Goal: Task Accomplishment & Management: Complete application form

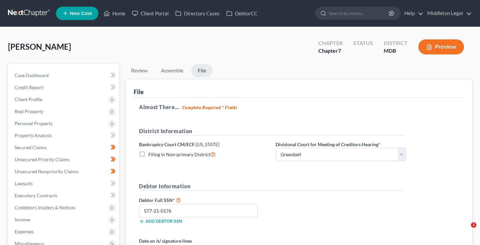
select select "1"
click at [32, 12] on link at bounding box center [29, 13] width 43 height 12
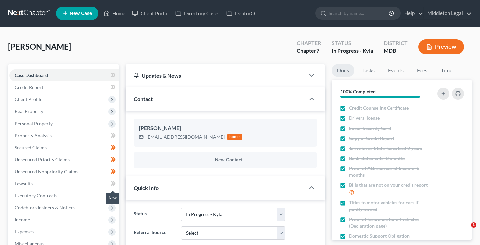
select select "6"
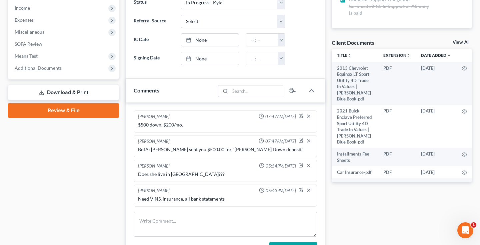
scroll to position [217, 0]
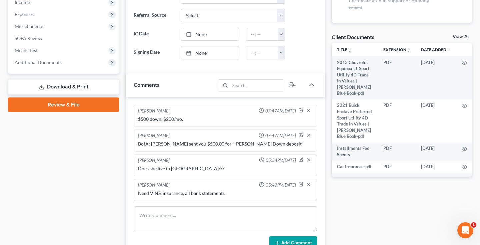
click at [77, 107] on link "Review & File" at bounding box center [63, 104] width 111 height 15
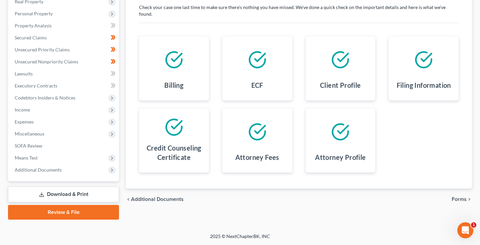
scroll to position [110, 0]
click at [77, 216] on link "Review & File" at bounding box center [63, 212] width 111 height 15
click at [76, 216] on link "Review & File" at bounding box center [63, 212] width 111 height 15
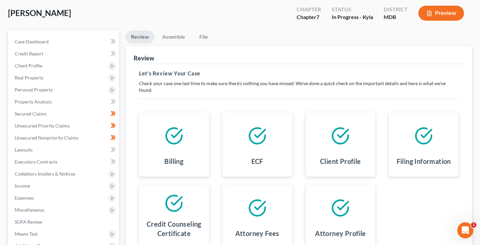
scroll to position [2, 0]
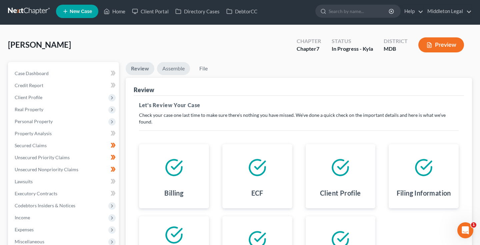
click at [179, 65] on link "Assemble" at bounding box center [173, 68] width 33 height 13
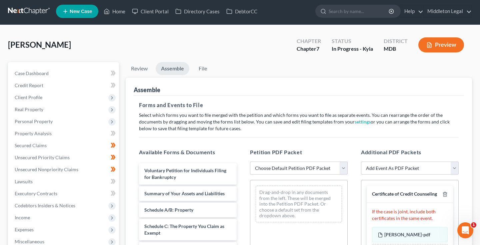
select select "0"
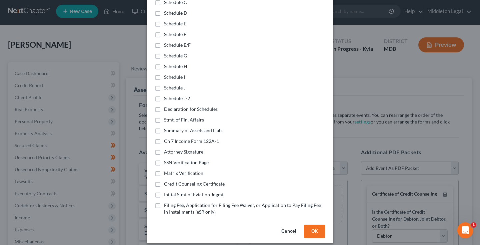
scroll to position [147, 0]
click at [164, 191] on label "Initial Stmt of Eviction Jdgmt" at bounding box center [194, 194] width 60 height 7
click at [167, 191] on input "Initial Stmt of Eviction Jdgmt" at bounding box center [169, 193] width 4 height 4
checkbox input "true"
click at [164, 138] on label "Ch 7 Income Form 122A-1" at bounding box center [191, 141] width 55 height 7
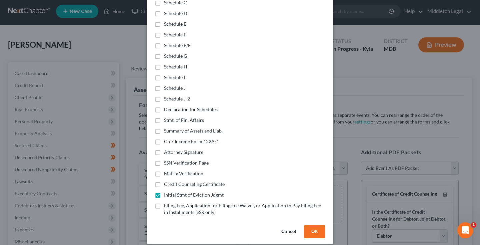
click at [167, 138] on input "Ch 7 Income Form 122A-1" at bounding box center [169, 140] width 4 height 4
checkbox input "true"
click at [164, 127] on label "Summary of Assets and Liab." at bounding box center [193, 130] width 59 height 7
click at [167, 127] on input "Summary of Assets and Liab." at bounding box center [169, 129] width 4 height 4
checkbox input "true"
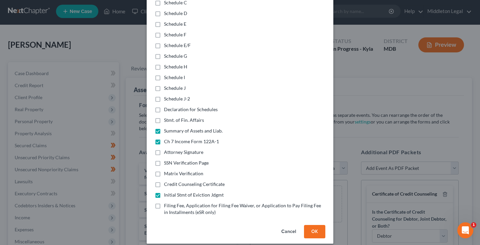
click at [164, 117] on label "Stmt. of Fin. Affairs" at bounding box center [184, 120] width 40 height 7
click at [167, 117] on input "Stmt. of Fin. Affairs" at bounding box center [169, 119] width 4 height 4
checkbox input "true"
click at [164, 106] on label "Declaration for Schedules" at bounding box center [191, 109] width 54 height 7
click at [167, 106] on input "Declaration for Schedules" at bounding box center [169, 108] width 4 height 4
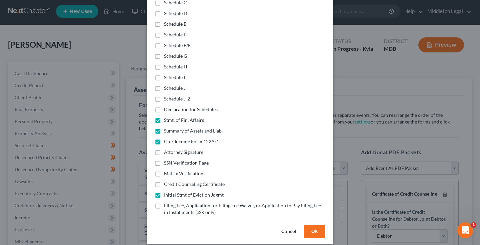
checkbox input "true"
click at [164, 95] on label "Schedule J-2" at bounding box center [177, 98] width 26 height 7
click at [167, 95] on input "Schedule J-2" at bounding box center [169, 97] width 4 height 4
checkbox input "true"
click at [164, 85] on label "Schedule J" at bounding box center [175, 88] width 22 height 7
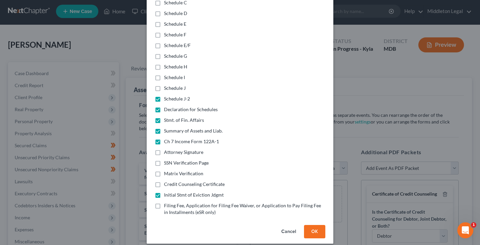
click at [167, 85] on input "Schedule J" at bounding box center [169, 87] width 4 height 4
checkbox input "true"
click at [164, 74] on label "Schedule I" at bounding box center [174, 77] width 21 height 7
click at [167, 74] on input "Schedule I" at bounding box center [169, 76] width 4 height 4
checkbox input "true"
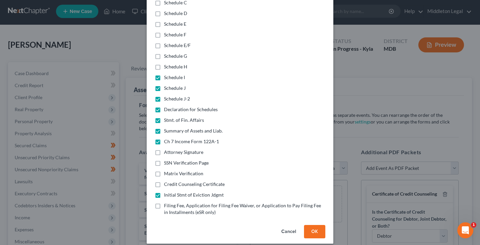
click at [164, 63] on label "Schedule H" at bounding box center [175, 66] width 23 height 7
click at [167, 63] on input "Schedule H" at bounding box center [169, 65] width 4 height 4
checkbox input "true"
click at [164, 53] on label "Schedule G" at bounding box center [175, 56] width 23 height 7
click at [167, 53] on input "Schedule G" at bounding box center [169, 55] width 4 height 4
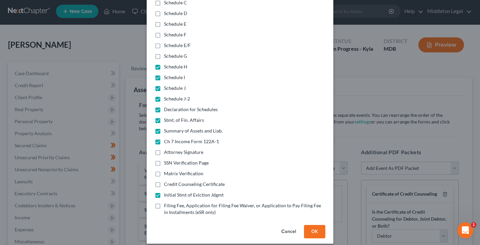
checkbox input "true"
click at [164, 42] on label "Schedule E/F" at bounding box center [177, 45] width 27 height 7
click at [167, 42] on input "Schedule E/F" at bounding box center [169, 44] width 4 height 4
checkbox input "true"
click at [164, 31] on label "Schedule F" at bounding box center [175, 34] width 22 height 7
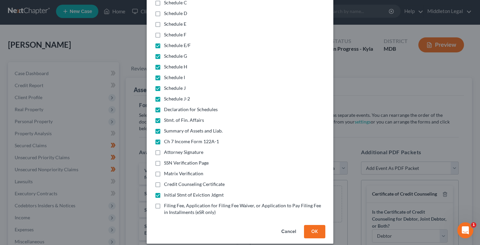
click at [167, 31] on input "Schedule F" at bounding box center [169, 33] width 4 height 4
checkbox input "true"
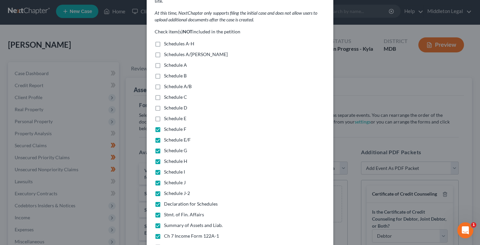
scroll to position [51, 0]
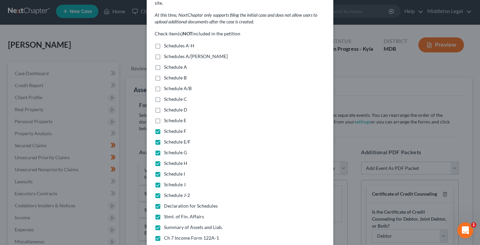
click at [164, 42] on label "Schedules A-H" at bounding box center [179, 45] width 30 height 7
click at [167, 42] on input "Schedules A-H" at bounding box center [169, 44] width 4 height 4
checkbox input "true"
click at [164, 53] on label "Schedules A/[PERSON_NAME]" at bounding box center [196, 56] width 64 height 7
click at [167, 53] on input "Schedules A/[PERSON_NAME]" at bounding box center [169, 55] width 4 height 4
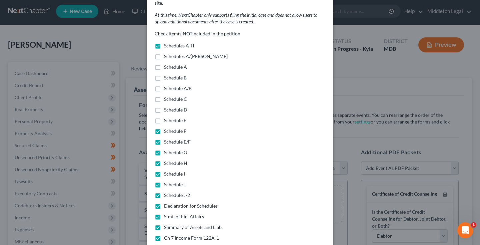
checkbox input "true"
click at [164, 64] on label "Schedule A" at bounding box center [175, 67] width 23 height 7
click at [167, 64] on input "Schedule A" at bounding box center [169, 66] width 4 height 4
checkbox input "true"
click at [164, 74] on label "Schedule B" at bounding box center [175, 77] width 23 height 7
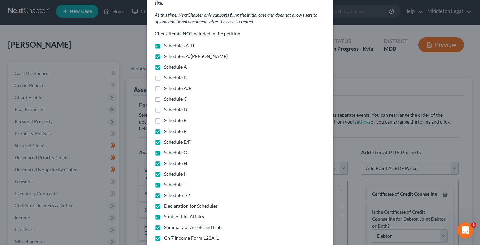
click at [167, 74] on input "Schedule B" at bounding box center [169, 76] width 4 height 4
checkbox input "true"
click at [164, 85] on label "Schedule A/B" at bounding box center [178, 88] width 28 height 7
click at [167, 85] on input "Schedule A/B" at bounding box center [169, 87] width 4 height 4
checkbox input "true"
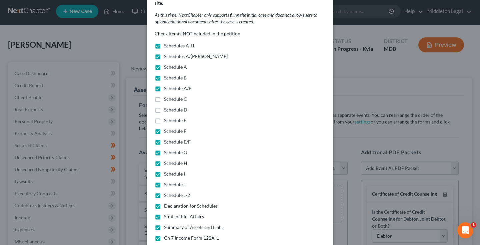
click at [164, 96] on label "Schedule C" at bounding box center [175, 99] width 23 height 7
click at [167, 96] on input "Schedule C" at bounding box center [169, 98] width 4 height 4
checkbox input "true"
click at [164, 106] on label "Schedule D" at bounding box center [175, 109] width 23 height 7
click at [167, 106] on input "Schedule D" at bounding box center [169, 108] width 4 height 4
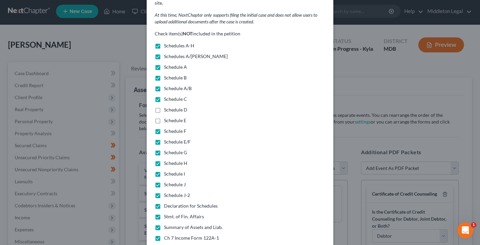
checkbox input "true"
click at [164, 117] on label "Schedule E" at bounding box center [175, 120] width 22 height 7
click at [167, 117] on input "Schedule E" at bounding box center [169, 119] width 4 height 4
checkbox input "true"
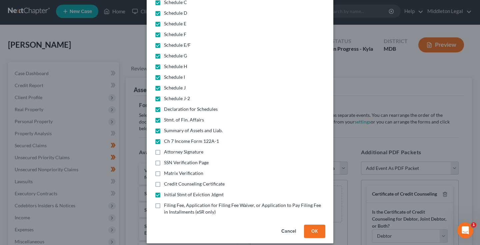
scroll to position [147, 0]
click at [313, 227] on button "OK" at bounding box center [314, 231] width 21 height 13
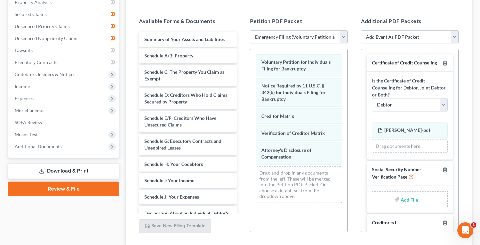
scroll to position [136, 0]
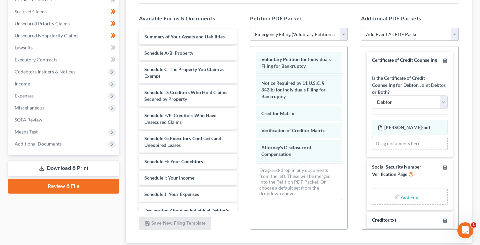
select select "45"
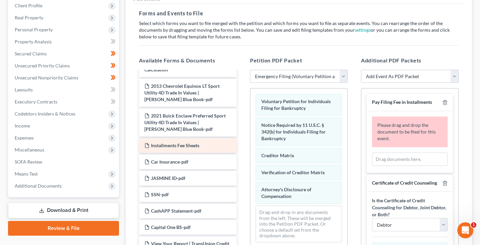
scroll to position [266, 0]
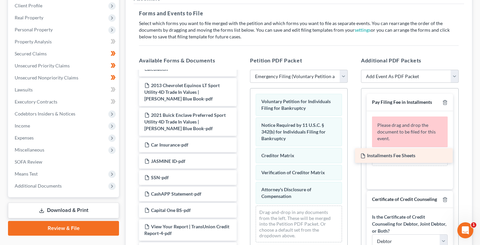
drag, startPoint x: 200, startPoint y: 145, endPoint x: 416, endPoint y: 156, distance: 216.7
click at [242, 156] on div "Installments Fee Sheets Summary of Your Assets and Liabilities Schedule A/B: Pr…" at bounding box center [188, 72] width 108 height 533
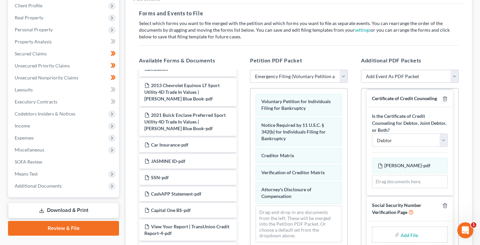
scroll to position [70, 0]
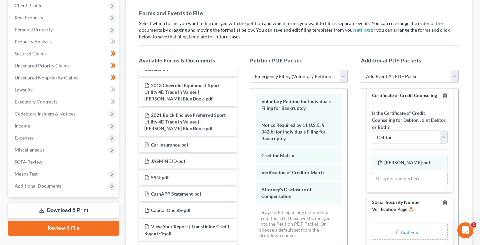
select select "26"
select select
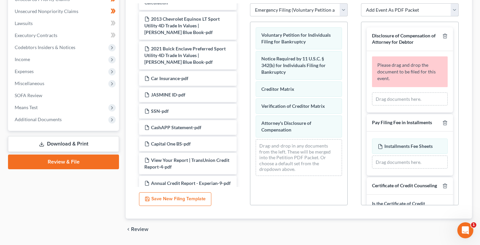
scroll to position [0, 0]
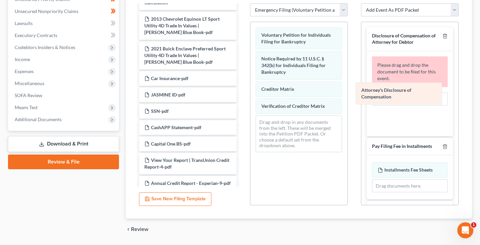
drag, startPoint x: 394, startPoint y: 101, endPoint x: 405, endPoint y: 98, distance: 11.4
click at [347, 98] on div "Attorney's Disclosure of Compensation Voluntary Petition for Individuals Filing…" at bounding box center [298, 89] width 97 height 135
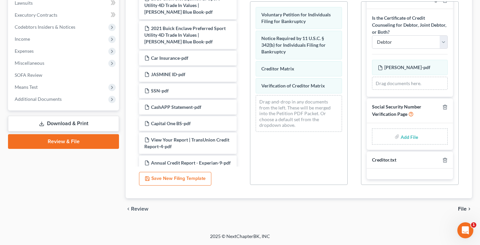
scroll to position [159, 0]
click at [403, 137] on input "file" at bounding box center [409, 136] width 16 height 12
type input "C:\fakepath\8168992f-7923-4c03-afb6-54e44470b667.pdf"
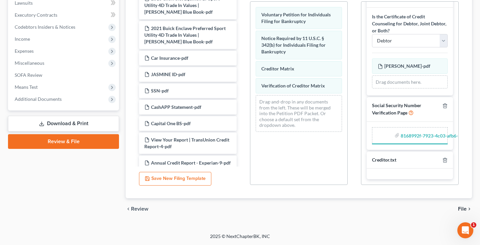
scroll to position [156, 0]
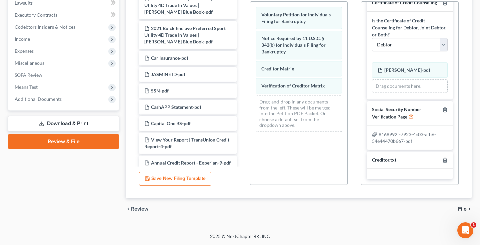
click at [465, 207] on span "File" at bounding box center [462, 208] width 9 height 5
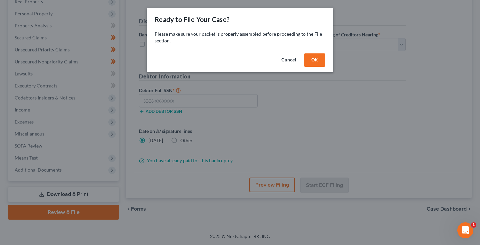
scroll to position [110, 0]
click at [308, 60] on button "OK" at bounding box center [314, 59] width 21 height 13
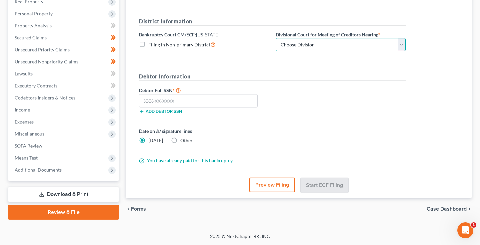
select select "1"
click at [184, 100] on input "text" at bounding box center [198, 100] width 119 height 13
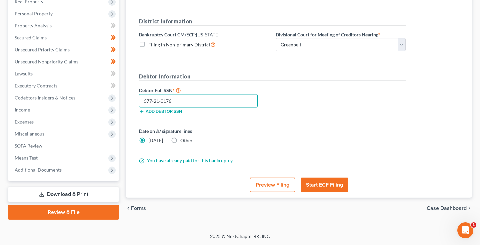
type input "577-21-0176"
click at [328, 186] on button "Start ECF Filing" at bounding box center [325, 184] width 48 height 15
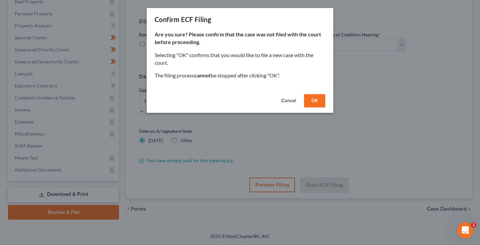
click at [316, 102] on button "OK" at bounding box center [314, 100] width 21 height 13
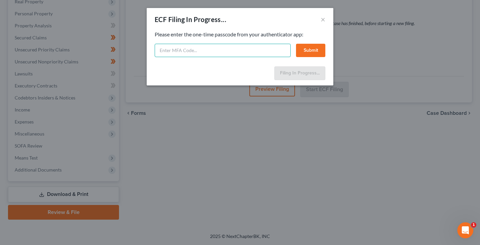
click at [237, 50] on input "text" at bounding box center [223, 50] width 136 height 13
type input "136822"
click at [313, 48] on button "Submit" at bounding box center [310, 50] width 29 height 13
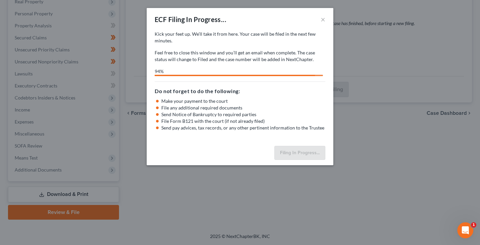
select select "1"
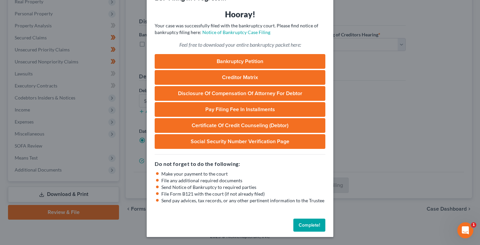
scroll to position [22, 0]
click at [313, 224] on button "Complete!" at bounding box center [309, 224] width 32 height 13
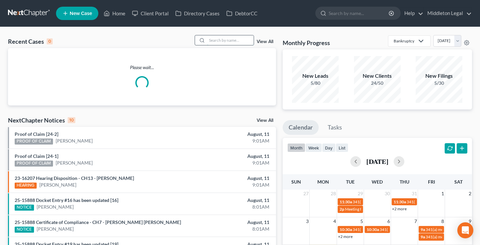
click at [222, 42] on input "search" at bounding box center [230, 40] width 47 height 10
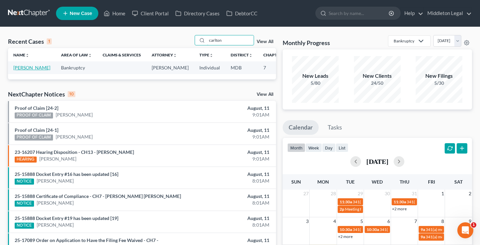
type input "carlton"
click at [22, 70] on link "Warker, Carlton" at bounding box center [31, 68] width 37 height 6
select select "3"
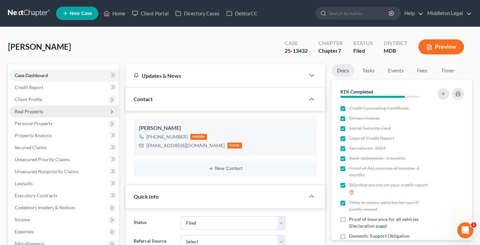
scroll to position [125, 0]
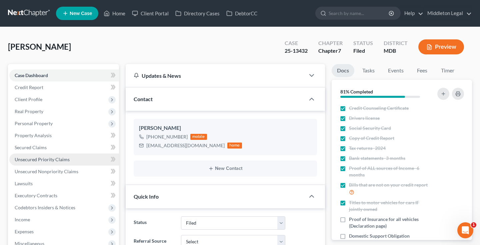
click at [35, 158] on span "Unsecured Priority Claims" at bounding box center [42, 159] width 55 height 6
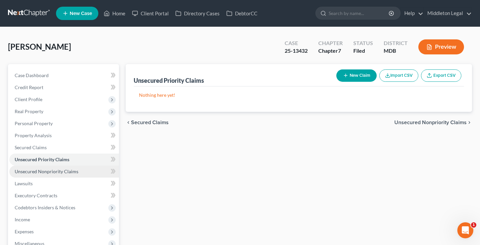
click at [37, 169] on span "Unsecured Nonpriority Claims" at bounding box center [47, 171] width 64 height 6
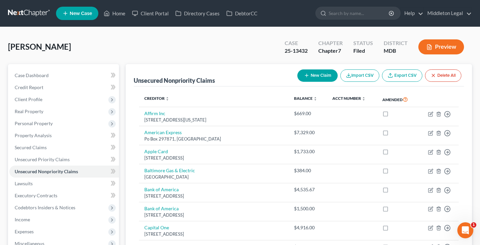
click at [19, 12] on link at bounding box center [29, 13] width 43 height 12
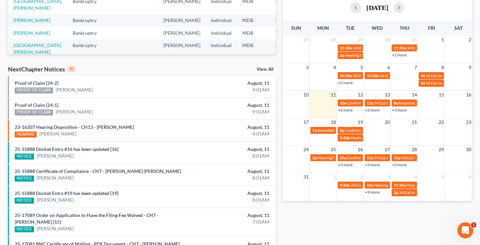
scroll to position [154, 0]
